Goal: Find specific page/section

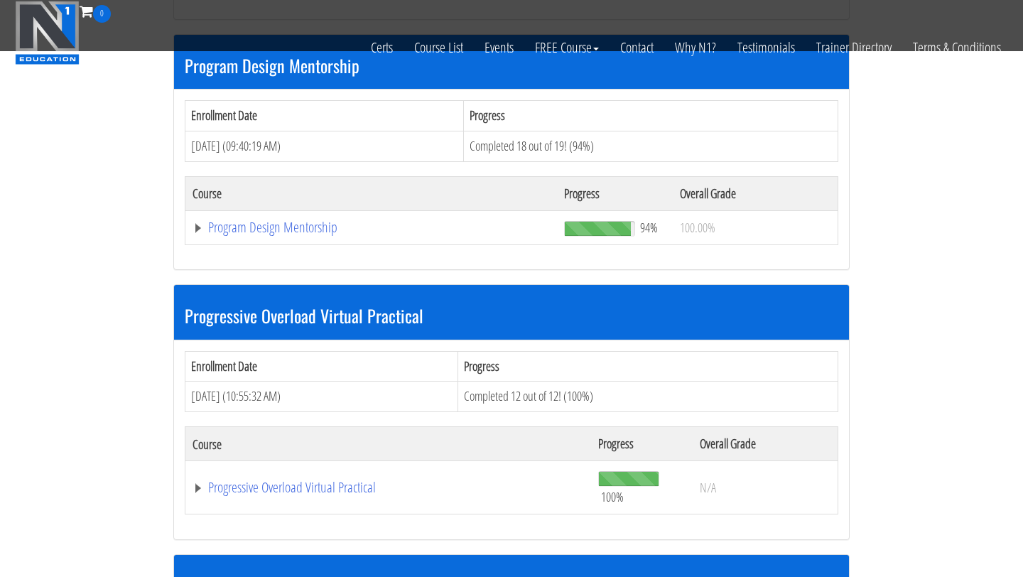
scroll to position [1507, 0]
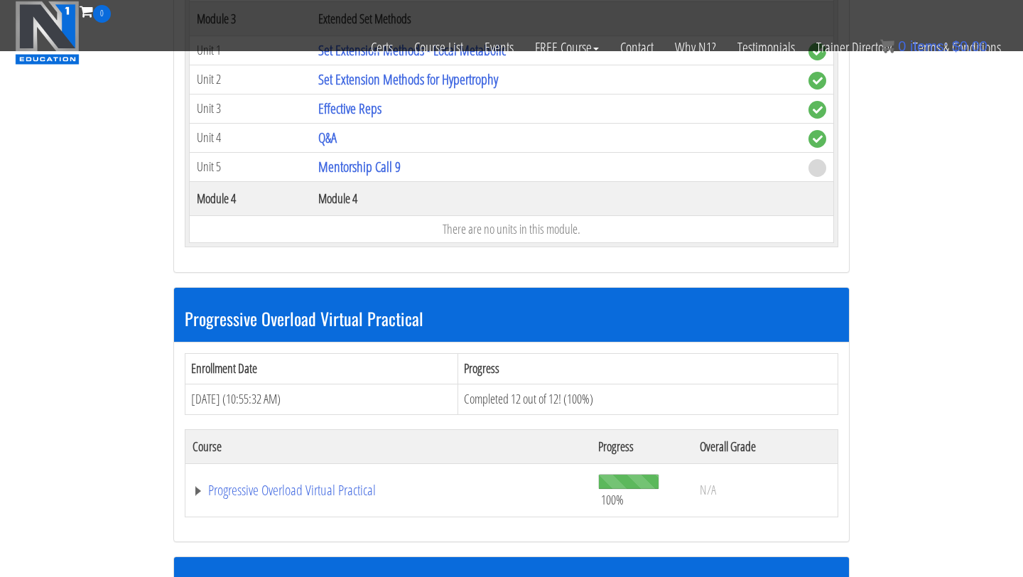
scroll to position [2222, 0]
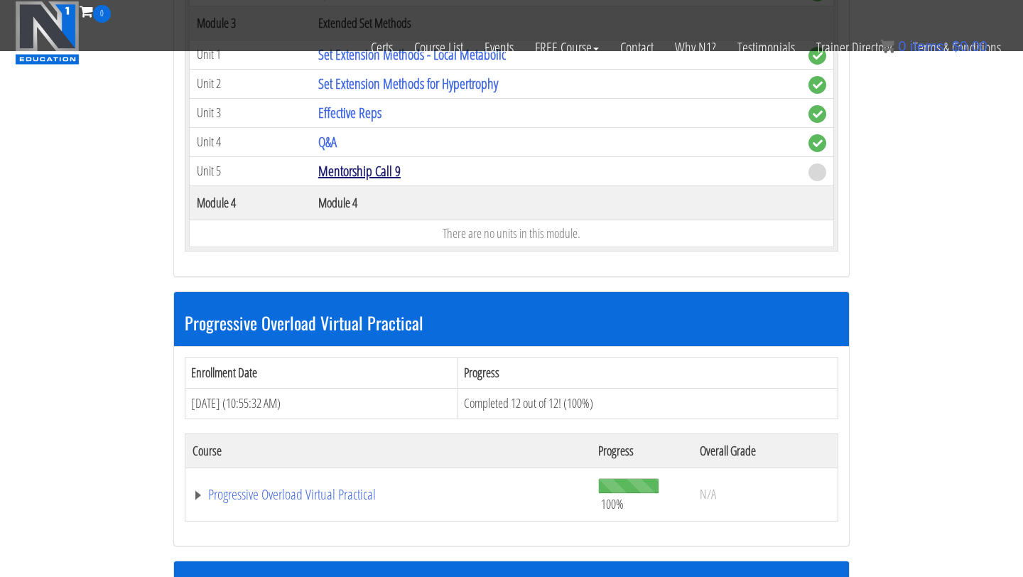
click at [350, 173] on link "Mentorship Call 9" at bounding box center [359, 170] width 82 height 19
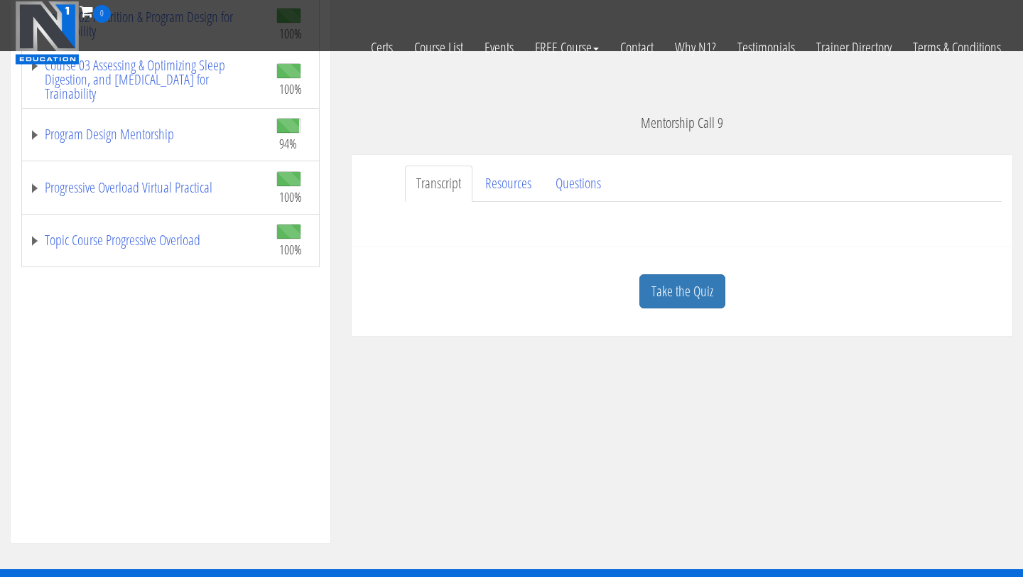
scroll to position [361, 0]
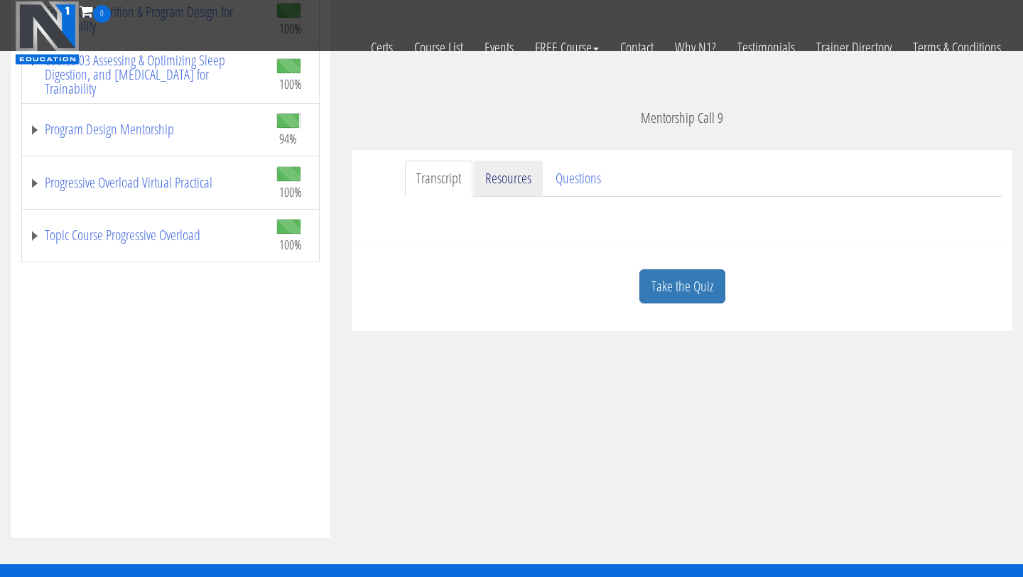
click at [516, 187] on link "Resources" at bounding box center [508, 178] width 69 height 36
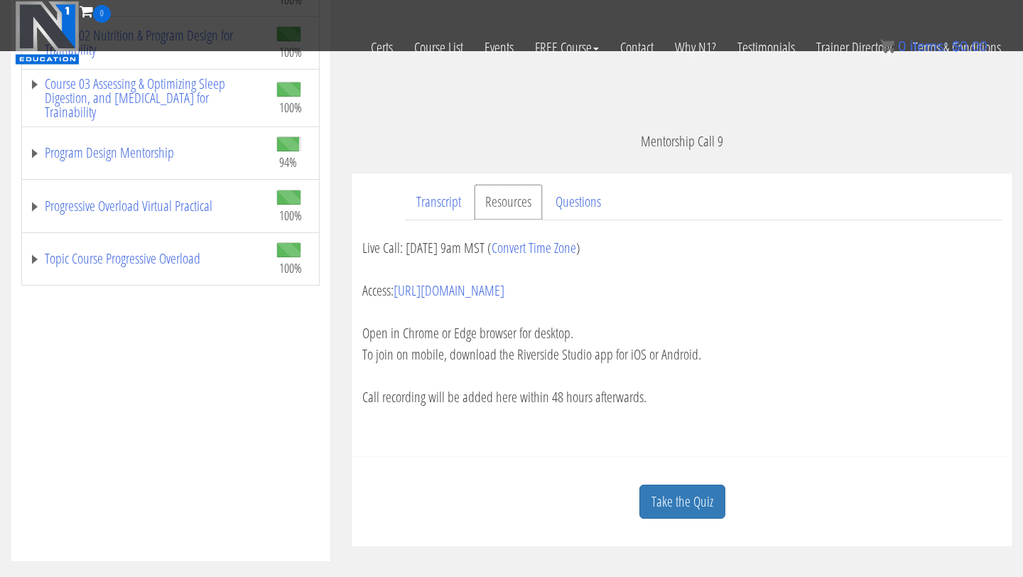
scroll to position [334, 0]
